Goal: Information Seeking & Learning: Learn about a topic

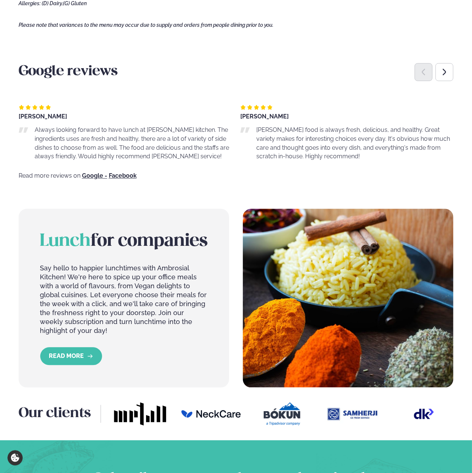
scroll to position [559, 0]
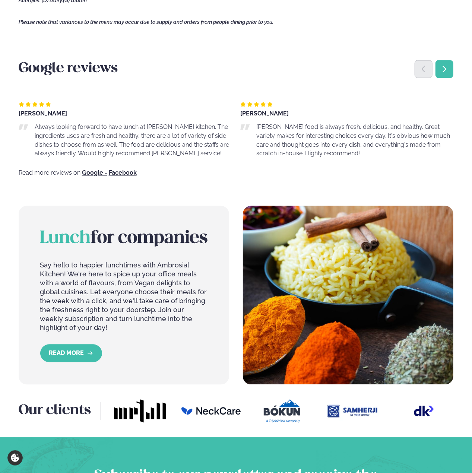
click at [443, 73] on icon "Next slide" at bounding box center [444, 69] width 8 height 8
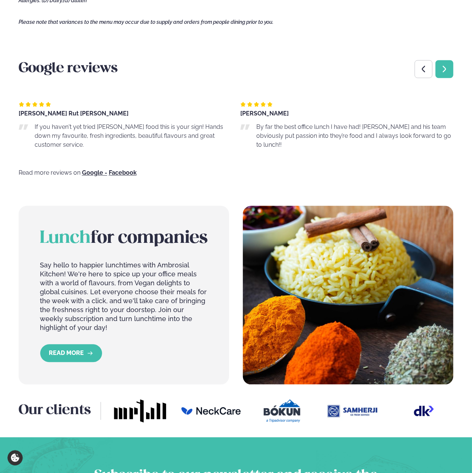
click at [447, 78] on div "Next slide" at bounding box center [444, 69] width 18 height 18
click at [448, 78] on div "Next slide" at bounding box center [444, 69] width 18 height 18
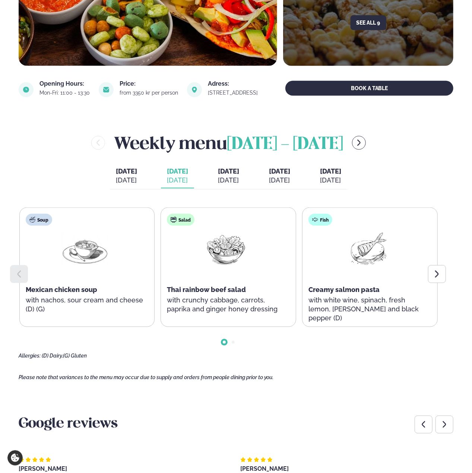
scroll to position [186, 0]
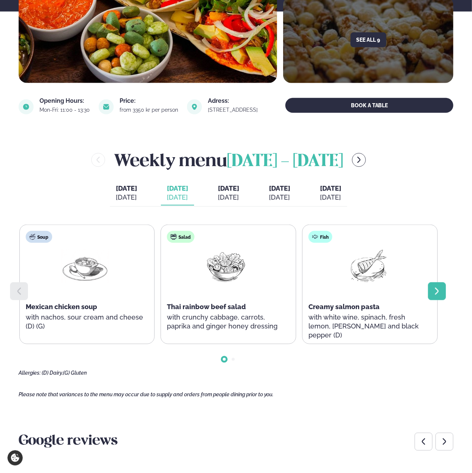
click at [434, 294] on icon at bounding box center [436, 291] width 9 height 9
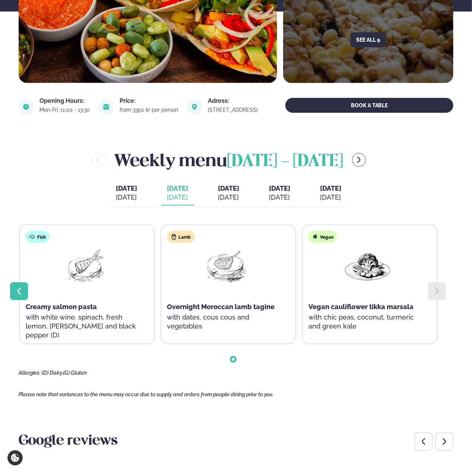
click at [25, 296] on div at bounding box center [19, 291] width 18 height 18
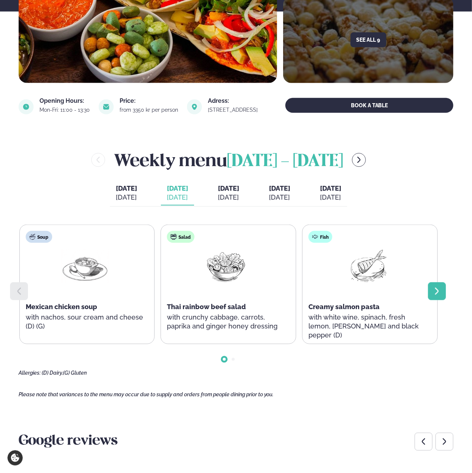
click at [434, 296] on icon at bounding box center [436, 291] width 9 height 9
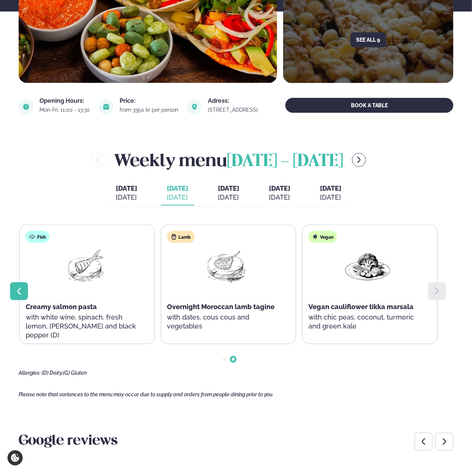
click at [22, 294] on icon at bounding box center [19, 291] width 9 height 9
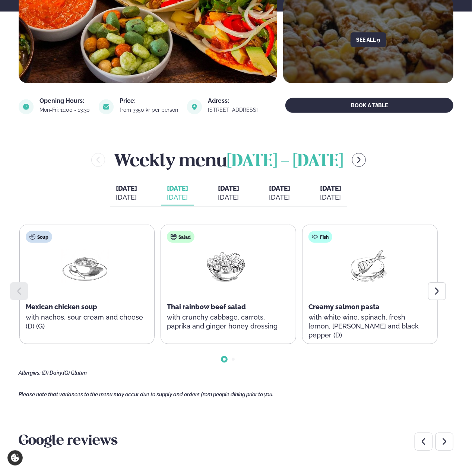
click at [20, 296] on icon at bounding box center [19, 291] width 9 height 9
click at [444, 298] on div at bounding box center [437, 291] width 18 height 18
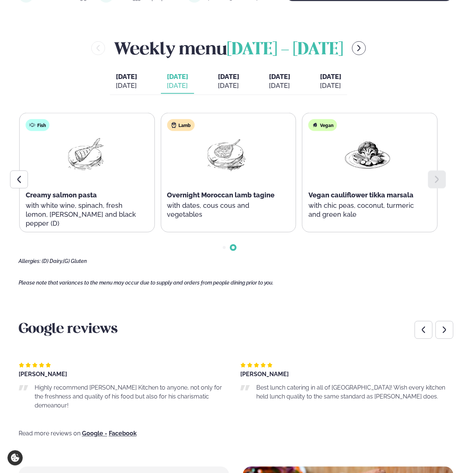
scroll to position [410, 0]
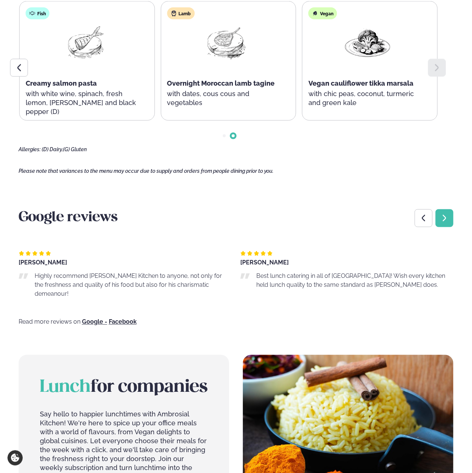
click at [448, 222] on icon "Next slide" at bounding box center [444, 218] width 8 height 8
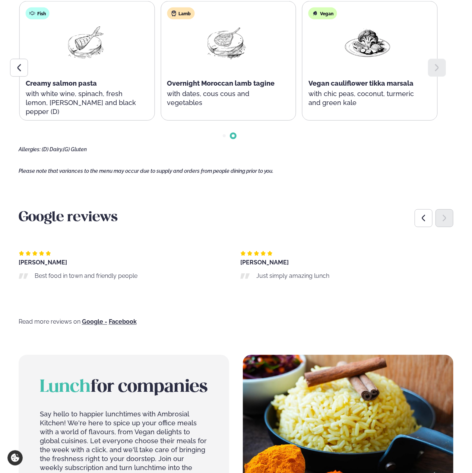
click at [448, 222] on icon "Next slide" at bounding box center [444, 218] width 8 height 8
click at [428, 222] on icon "Previous slide" at bounding box center [423, 218] width 8 height 8
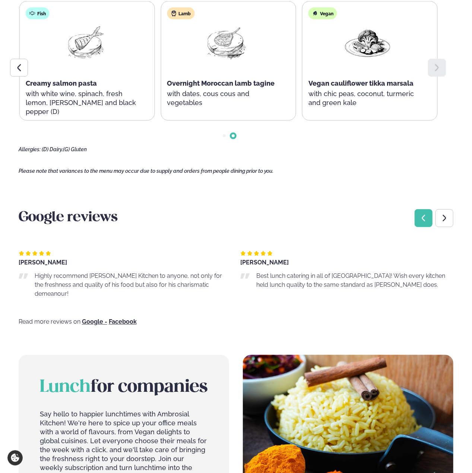
click at [422, 227] on div "Previous slide" at bounding box center [423, 218] width 18 height 18
click at [421, 227] on div "Previous slide" at bounding box center [423, 218] width 18 height 18
click at [422, 222] on icon "Previous slide" at bounding box center [423, 218] width 8 height 8
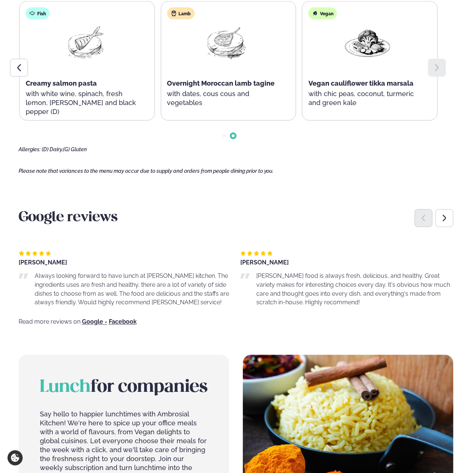
click at [422, 222] on icon "Previous slide" at bounding box center [423, 218] width 8 height 8
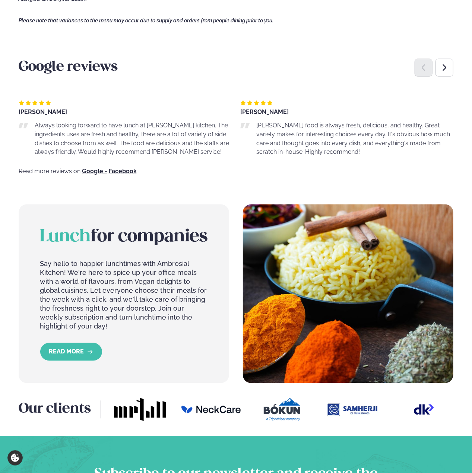
scroll to position [610, 0]
